Goal: Task Accomplishment & Management: Use online tool/utility

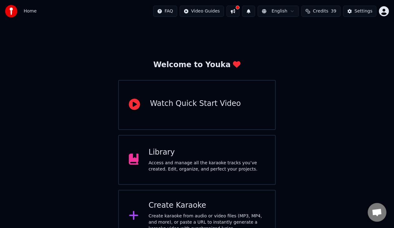
scroll to position [14, 0]
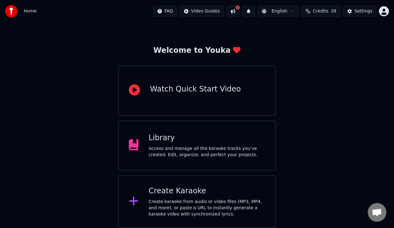
click at [173, 126] on div "Library Access and manage all the karaoke tracks you’ve created. Edit, organize…" at bounding box center [196, 145] width 157 height 50
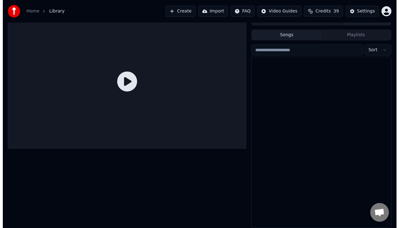
scroll to position [8, 0]
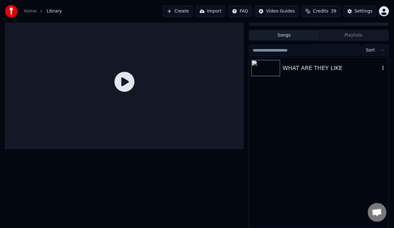
click at [313, 72] on div "WHAT ARE THEY LIKE" at bounding box center [319, 67] width 140 height 21
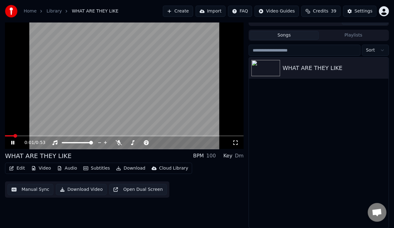
click at [10, 144] on icon at bounding box center [17, 142] width 14 height 5
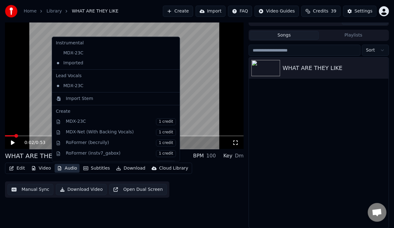
click at [64, 167] on button "Audio" at bounding box center [67, 168] width 25 height 9
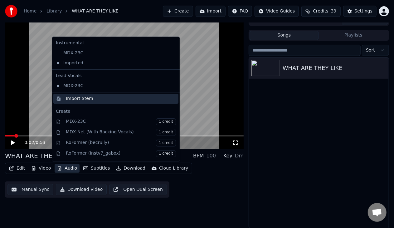
click at [79, 94] on div "Import Stem" at bounding box center [115, 99] width 125 height 10
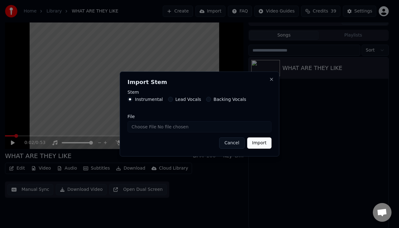
click at [149, 128] on input "File" at bounding box center [200, 126] width 144 height 11
type input "**********"
click at [176, 100] on label "Lead Vocals" at bounding box center [189, 99] width 26 height 4
click at [173, 100] on button "Lead Vocals" at bounding box center [170, 99] width 5 height 5
click at [255, 142] on button "Import" at bounding box center [259, 142] width 24 height 11
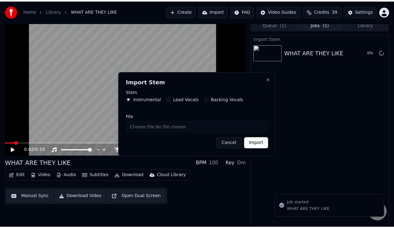
scroll to position [3, 0]
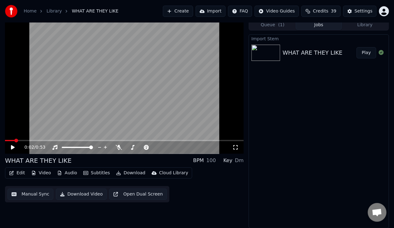
click at [371, 55] on button "Play" at bounding box center [366, 52] width 20 height 11
click at [142, 147] on span at bounding box center [141, 147] width 31 height 1
click at [73, 147] on span at bounding box center [68, 147] width 12 height 1
click at [103, 109] on video at bounding box center [124, 86] width 239 height 134
click at [69, 176] on button "Audio" at bounding box center [67, 172] width 25 height 9
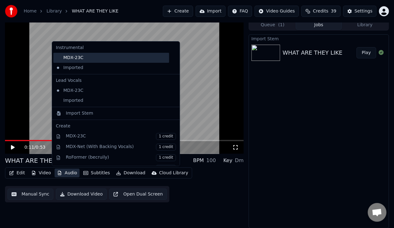
click at [87, 58] on div "MDX-23C" at bounding box center [111, 58] width 116 height 10
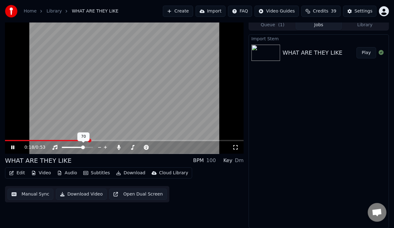
click at [84, 147] on span at bounding box center [77, 147] width 31 height 1
click at [116, 118] on video at bounding box center [124, 86] width 239 height 134
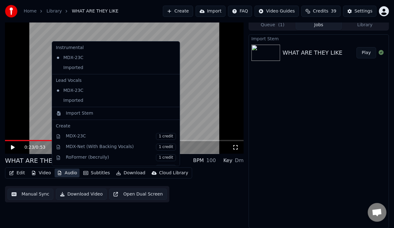
click at [69, 170] on button "Audio" at bounding box center [67, 172] width 25 height 9
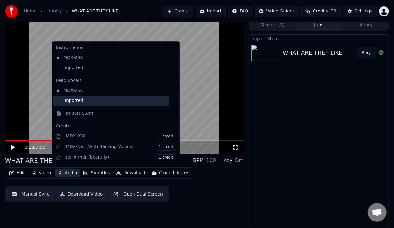
click at [77, 100] on div "Imported" at bounding box center [111, 100] width 116 height 10
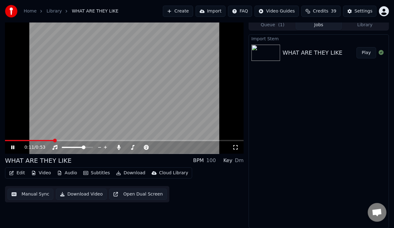
click at [46, 140] on span at bounding box center [29, 140] width 49 height 1
click at [118, 147] on icon at bounding box center [119, 147] width 6 height 5
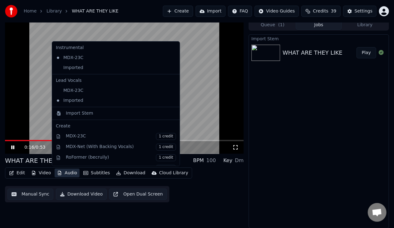
click at [71, 172] on button "Audio" at bounding box center [67, 172] width 25 height 9
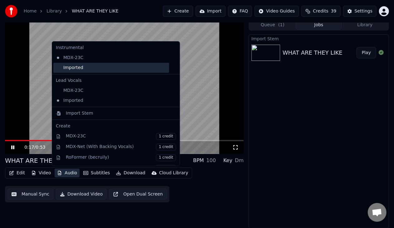
click at [71, 67] on div "Imported" at bounding box center [111, 68] width 116 height 10
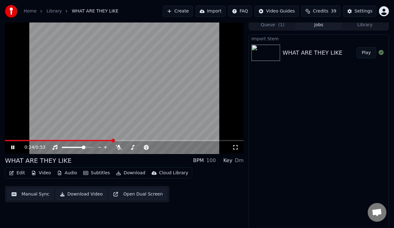
click at [121, 109] on video at bounding box center [124, 86] width 239 height 134
click at [138, 147] on span at bounding box center [141, 147] width 31 height 1
click at [109, 120] on video at bounding box center [124, 86] width 239 height 134
click at [93, 94] on video at bounding box center [124, 86] width 239 height 134
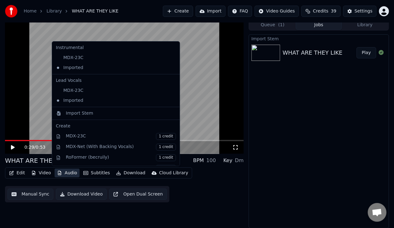
click at [65, 173] on button "Audio" at bounding box center [67, 172] width 25 height 9
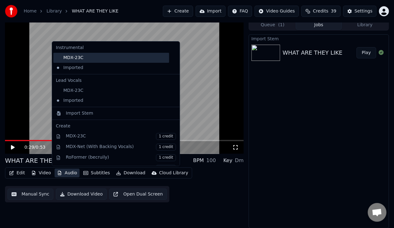
click at [86, 61] on div "MDX-23C" at bounding box center [111, 58] width 116 height 10
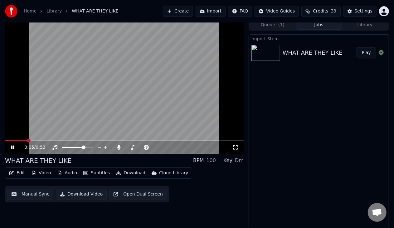
click at [27, 140] on span at bounding box center [16, 140] width 22 height 1
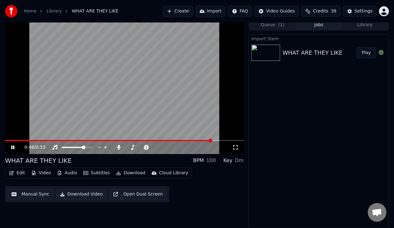
click at [150, 88] on video at bounding box center [124, 86] width 239 height 134
click at [93, 148] on span at bounding box center [77, 147] width 31 height 1
click at [157, 147] on span at bounding box center [155, 147] width 4 height 4
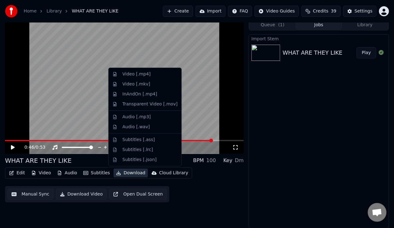
click at [127, 173] on button "Download" at bounding box center [131, 172] width 34 height 9
click at [141, 72] on div "Video [.mp4]" at bounding box center [136, 74] width 28 height 6
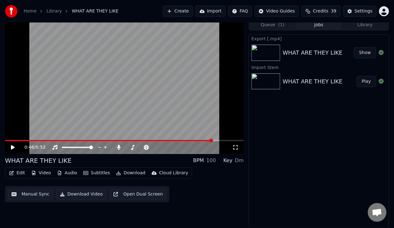
click at [372, 51] on button "Show" at bounding box center [365, 52] width 22 height 11
